Goal: Obtain resource: Obtain resource

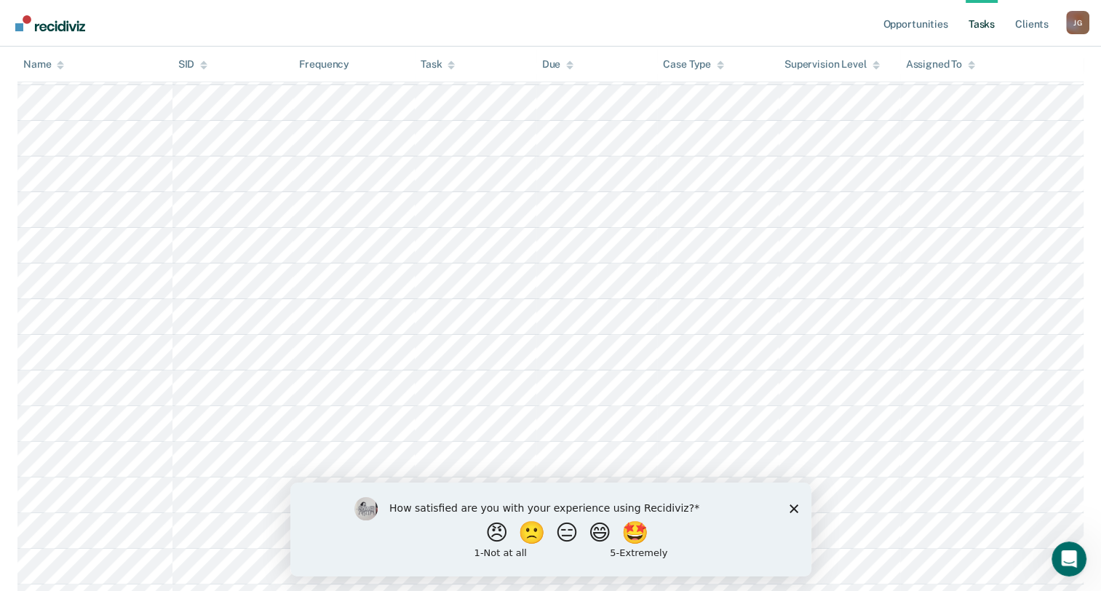
scroll to position [146, 0]
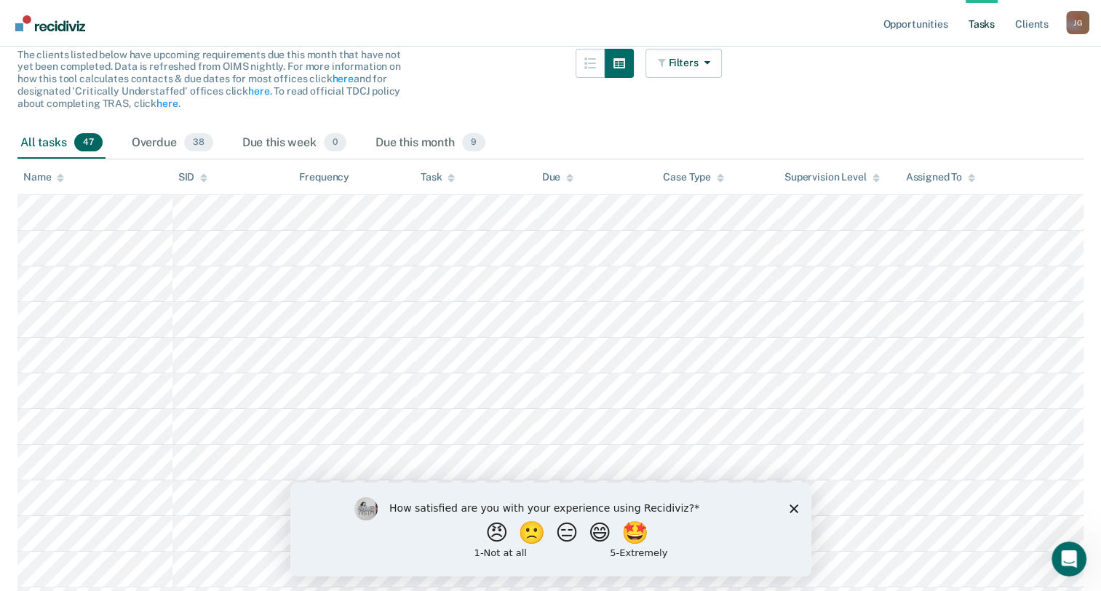
click at [791, 507] on polygon "Close survey" at bounding box center [793, 508] width 9 height 9
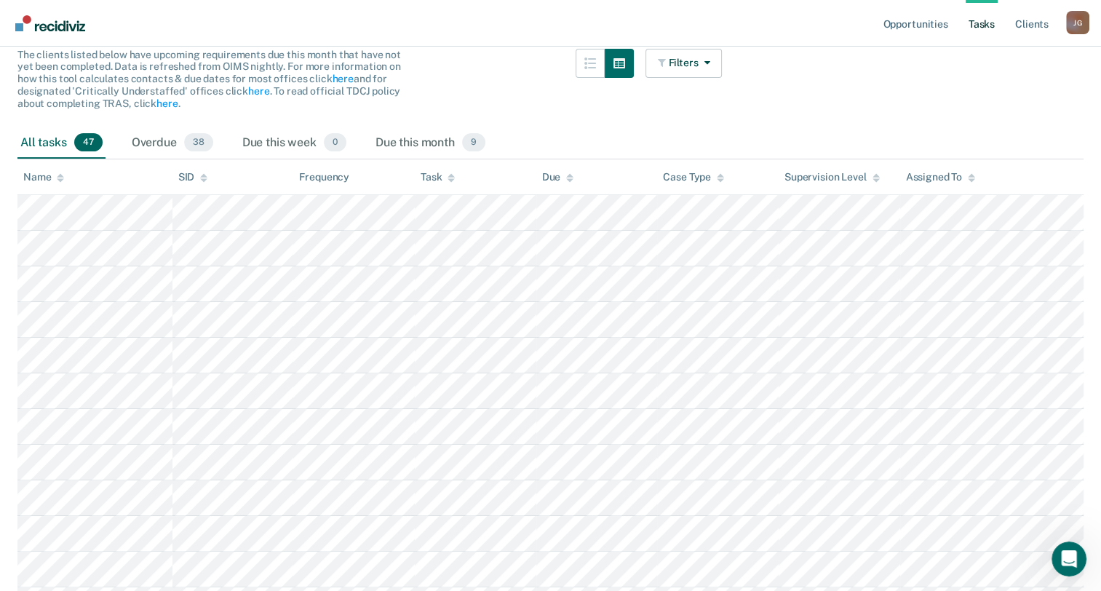
scroll to position [0, 0]
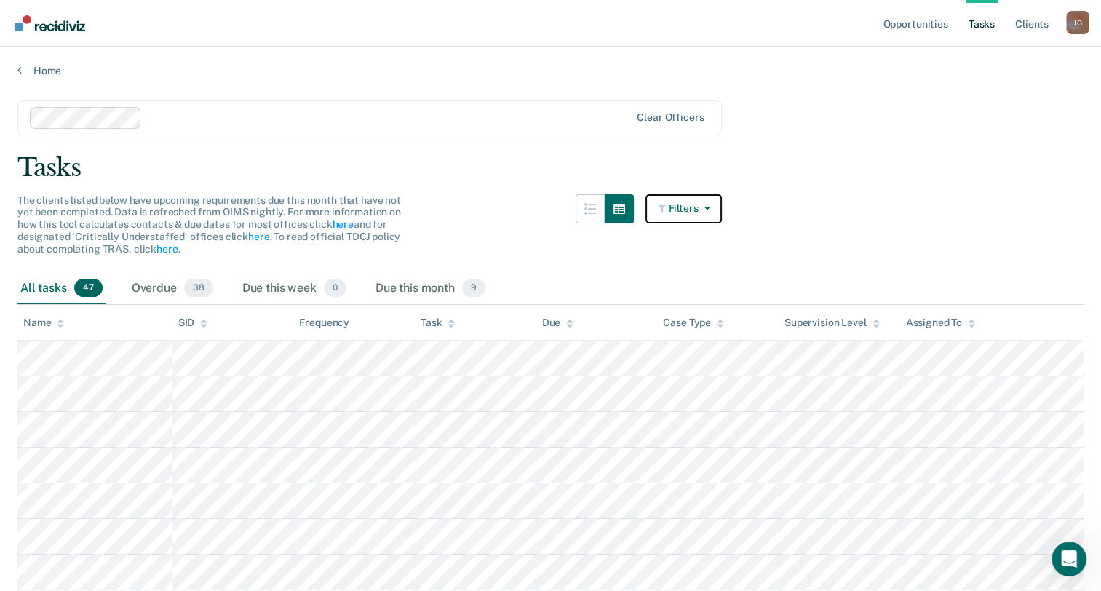
click at [691, 205] on button "Filters" at bounding box center [684, 208] width 77 height 29
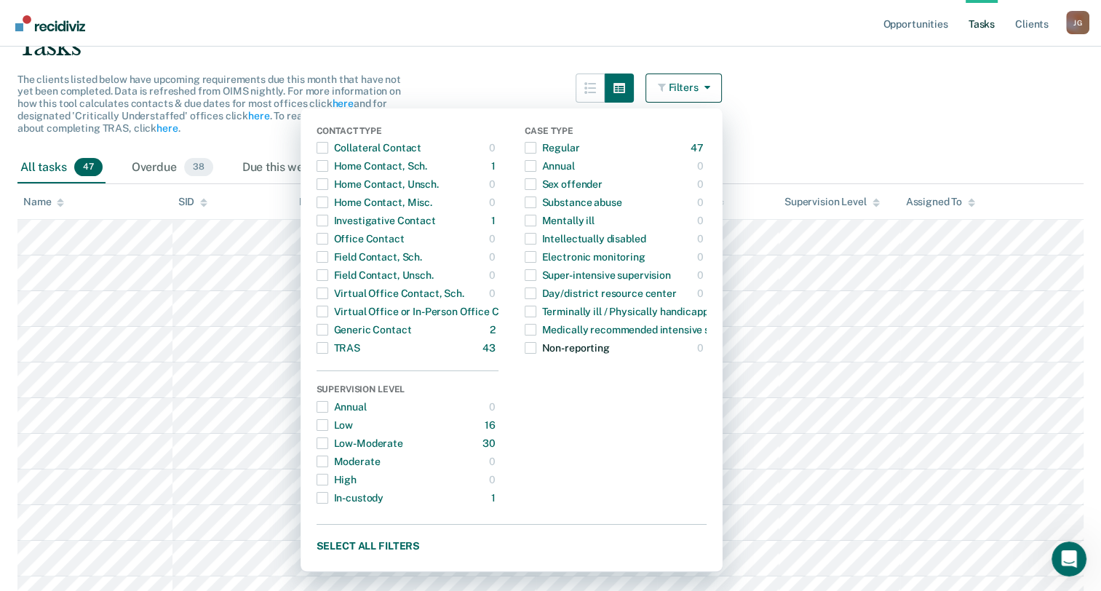
scroll to position [146, 0]
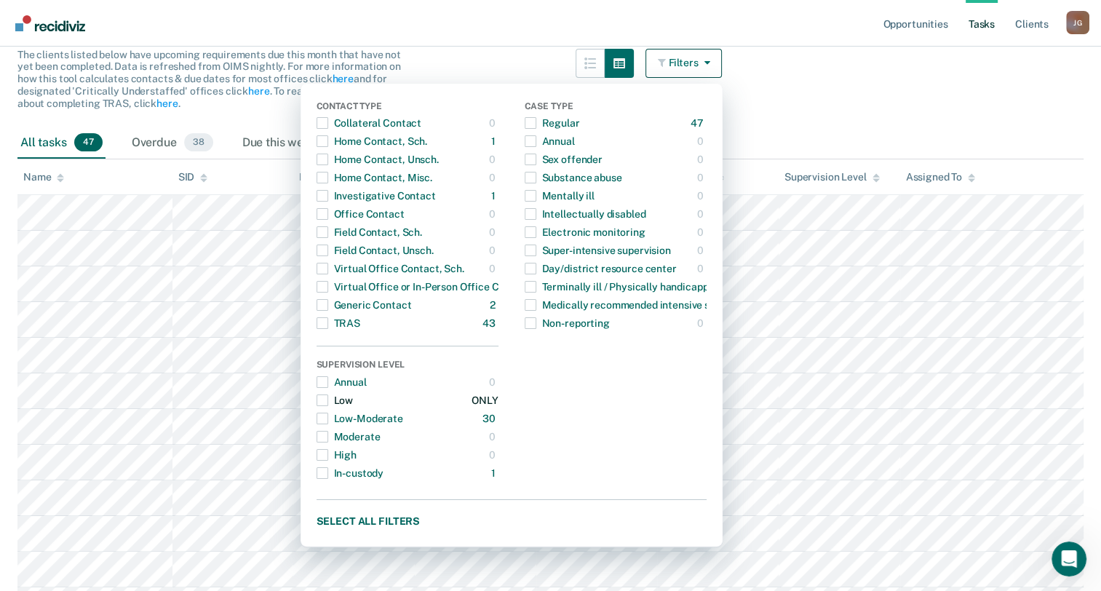
click at [328, 397] on span "button" at bounding box center [323, 401] width 12 height 12
click at [845, 100] on main "Clear officers Tasks The clients listed below have upcoming requirements due th…" at bounding box center [550, 376] width 1101 height 888
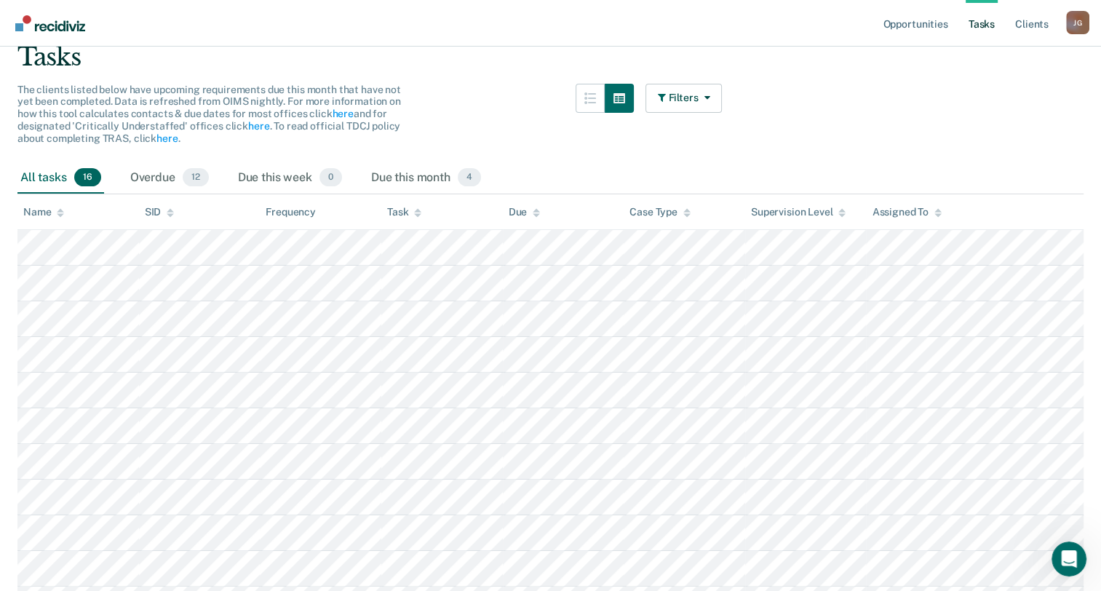
scroll to position [86, 0]
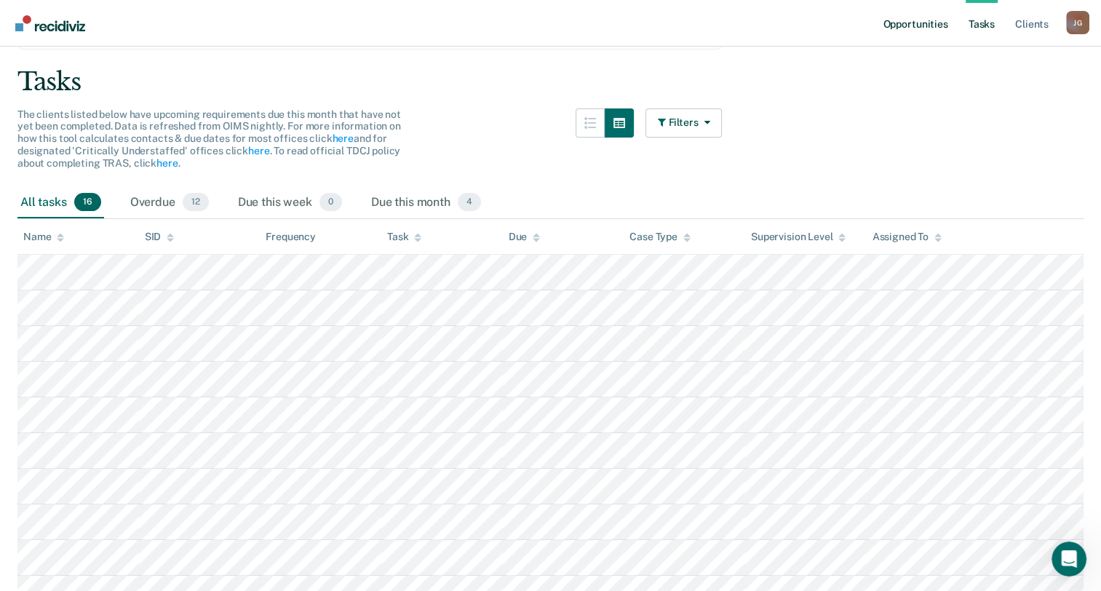
click at [927, 6] on link "Opportunities" at bounding box center [915, 23] width 71 height 47
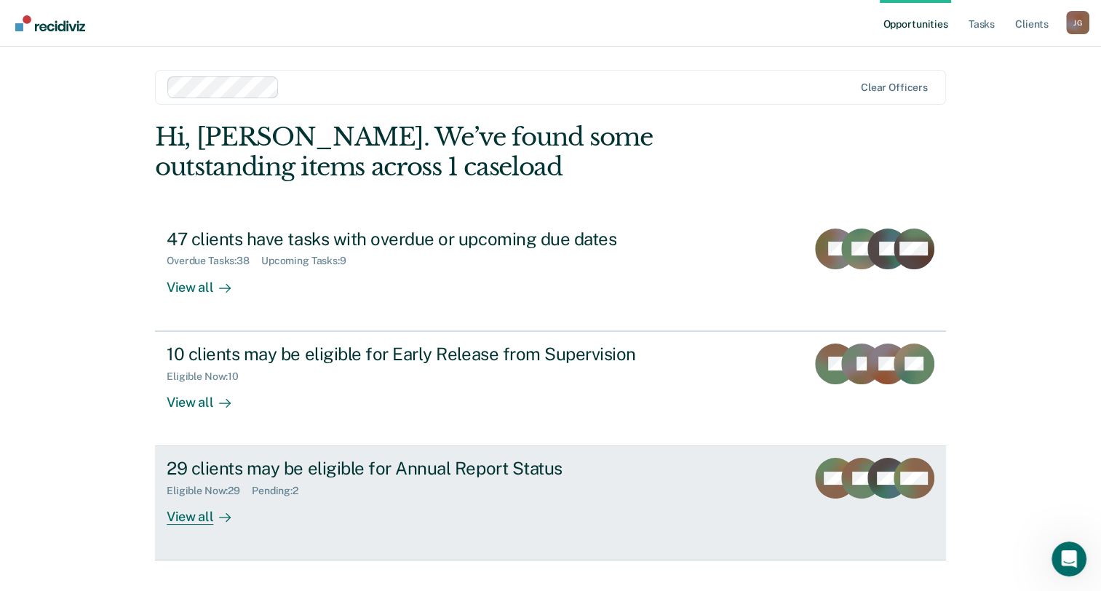
click at [512, 458] on div "29 clients may be eligible for Annual Report Status" at bounding box center [422, 468] width 511 height 21
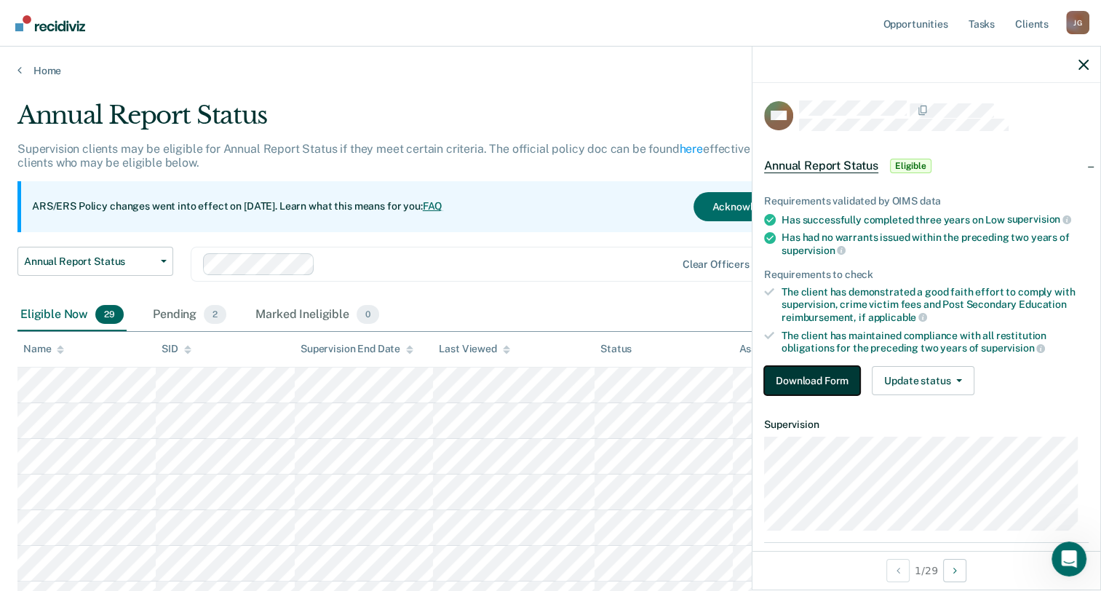
click at [790, 370] on button "Download Form" at bounding box center [812, 380] width 96 height 29
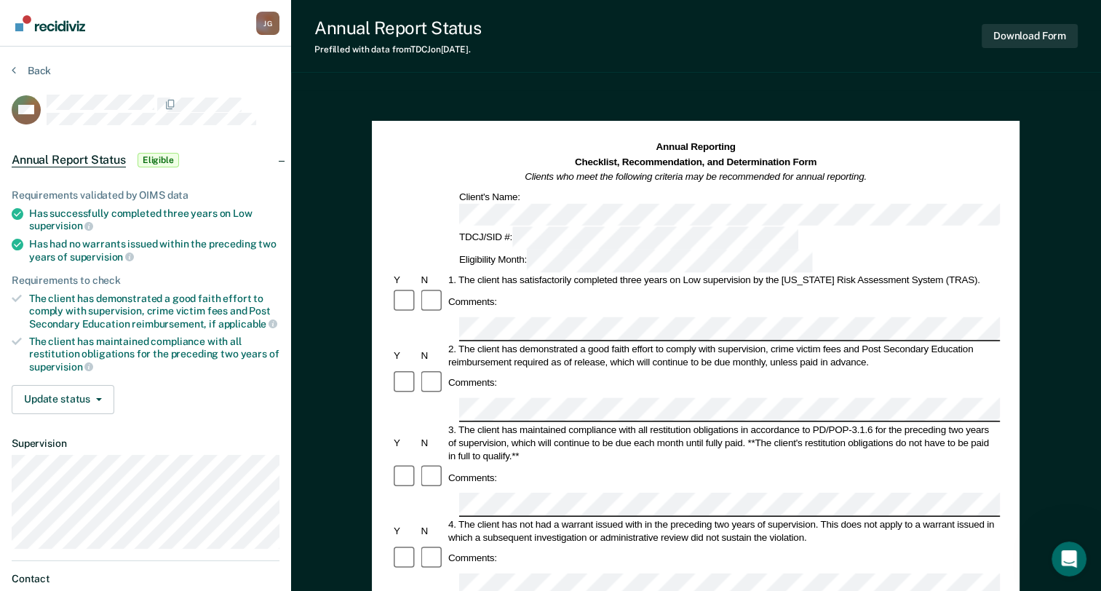
drag, startPoint x: 591, startPoint y: 36, endPoint x: 674, endPoint y: 31, distance: 83.2
click at [674, 31] on div "Annual Report Status Prefilled with data from TDCJ on [DATE] . Download Form" at bounding box center [696, 36] width 810 height 73
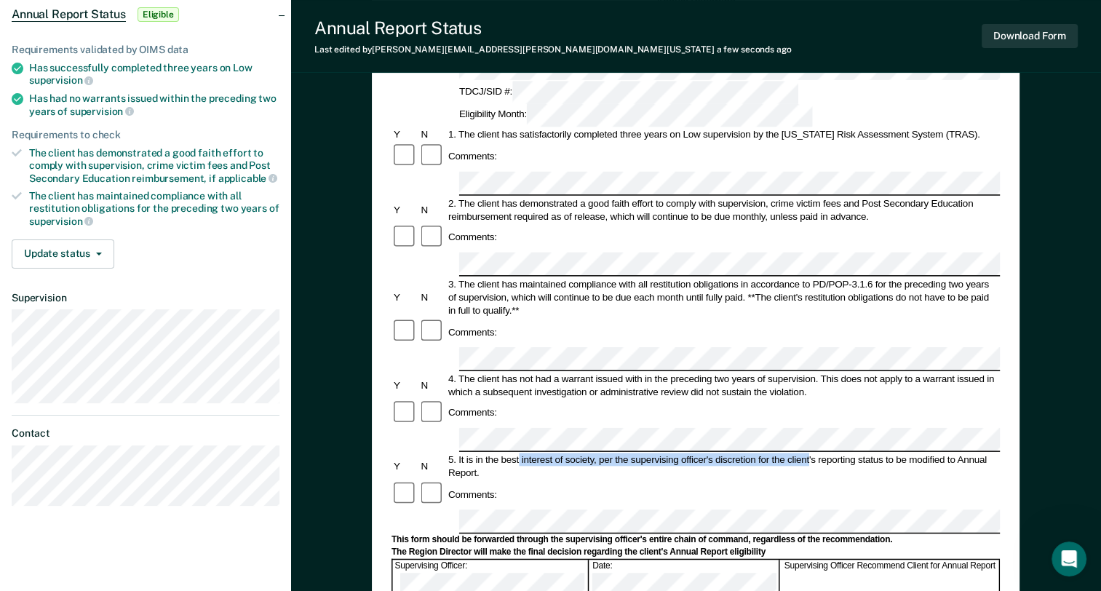
drag, startPoint x: 520, startPoint y: 346, endPoint x: 809, endPoint y: 348, distance: 289.7
click at [809, 453] on div "5. It is in the best interest of society, per the supervising officer's discret…" at bounding box center [723, 466] width 554 height 26
drag, startPoint x: 809, startPoint y: 348, endPoint x: 786, endPoint y: 346, distance: 23.4
copy div "interest of society, per the supervising officer's discretion for the client"
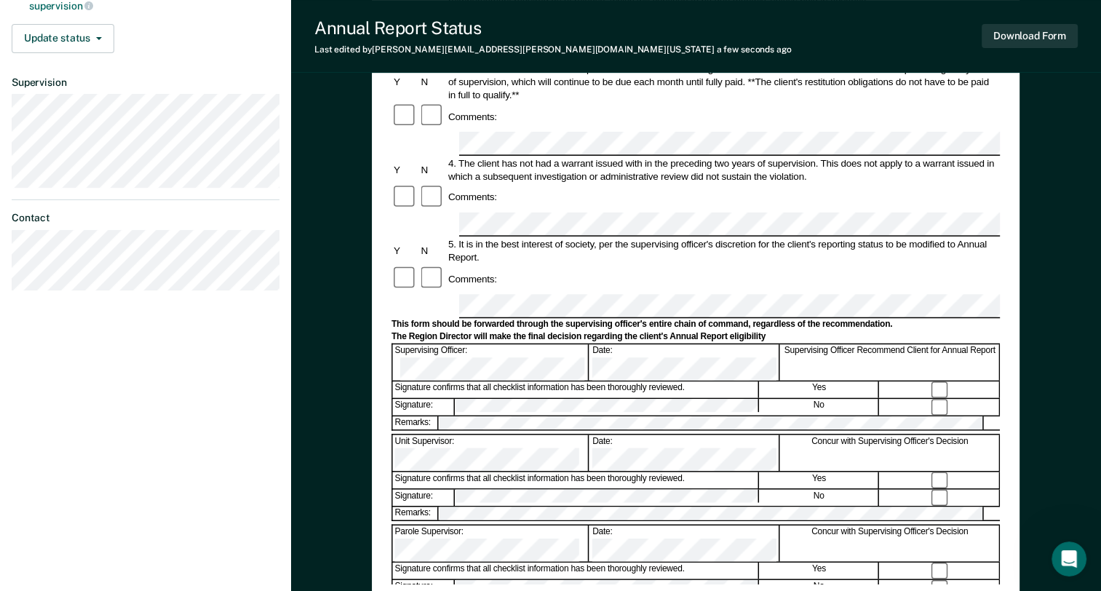
scroll to position [341, 0]
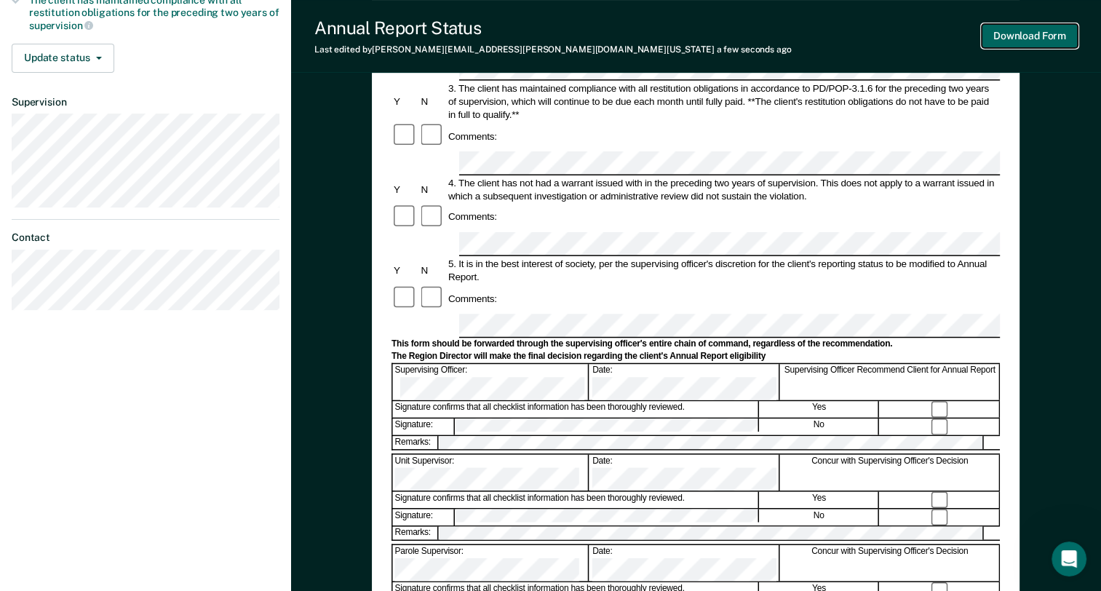
click at [1031, 36] on button "Download Form" at bounding box center [1030, 36] width 96 height 24
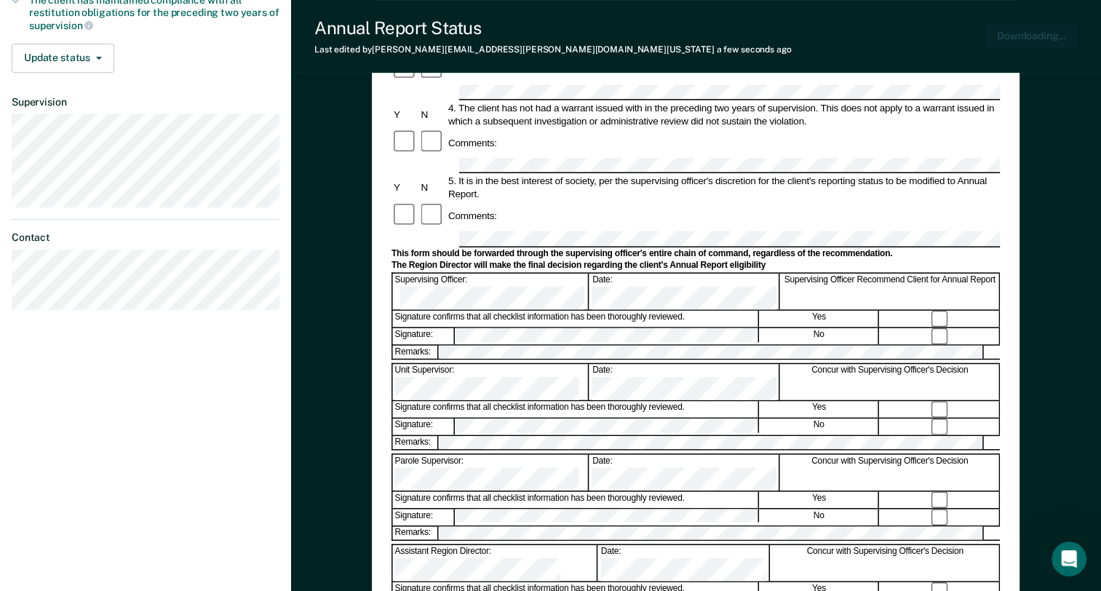
scroll to position [0, 0]
